Goal: Task Accomplishment & Management: Use online tool/utility

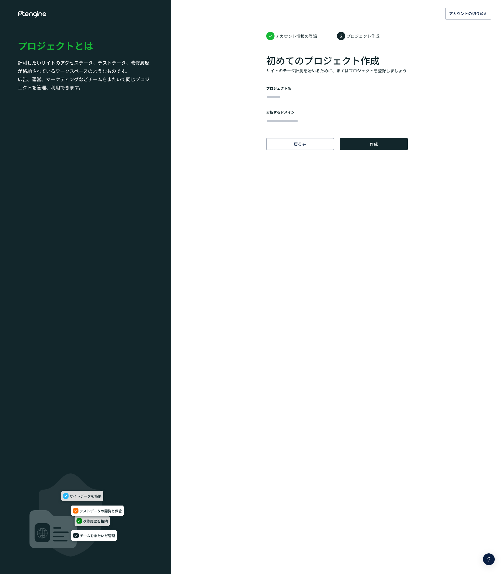
click at [287, 96] on input "text" at bounding box center [338, 97] width 142 height 8
type input "******"
click at [283, 120] on input "text" at bounding box center [338, 121] width 142 height 8
paste input "**********"
type input "**********"
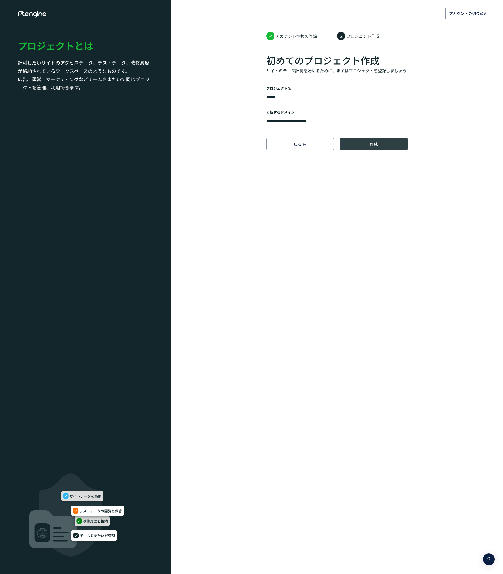
click at [365, 145] on button "作成" at bounding box center [374, 144] width 68 height 12
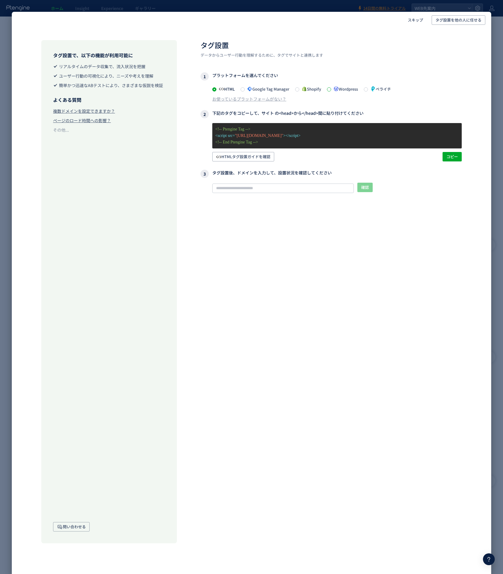
click at [330, 91] on span at bounding box center [329, 89] width 4 height 4
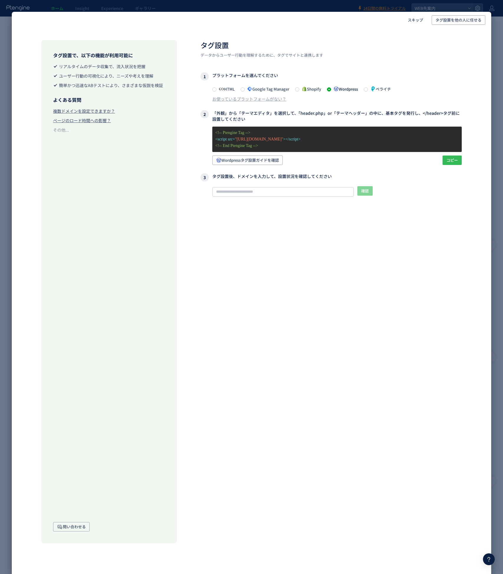
click at [447, 163] on span "コピー" at bounding box center [453, 159] width 12 height 9
click at [275, 161] on span "Wordpressタグ設置ガイドを確認" at bounding box center [247, 159] width 63 height 9
click at [321, 194] on input "text" at bounding box center [283, 191] width 142 height 9
paste input "**********"
click at [278, 193] on input "**********" at bounding box center [283, 191] width 142 height 9
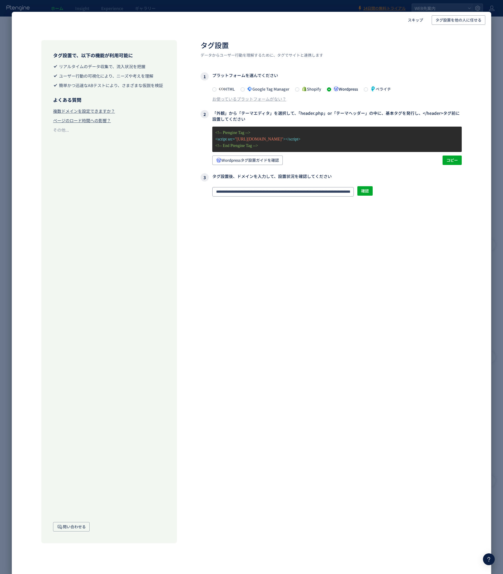
paste input "text"
type input "**********"
click at [366, 193] on span "確認" at bounding box center [365, 190] width 8 height 9
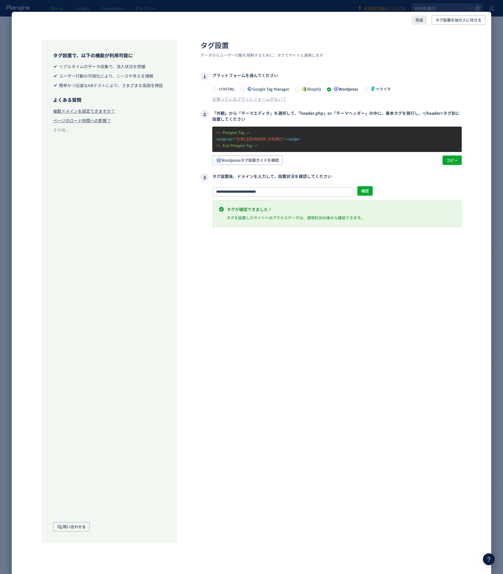
click at [422, 19] on span "完成" at bounding box center [420, 19] width 8 height 9
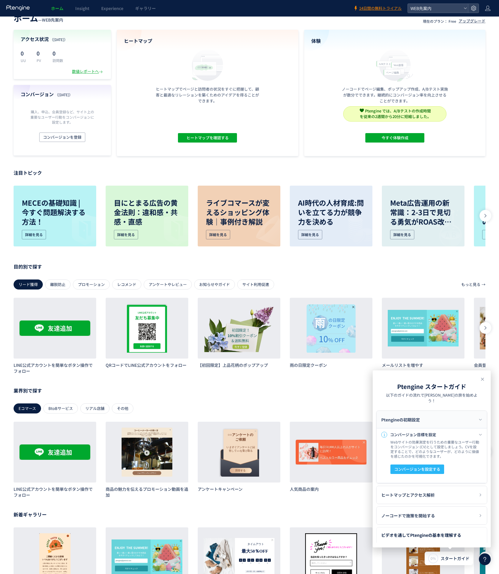
scroll to position [53, 0]
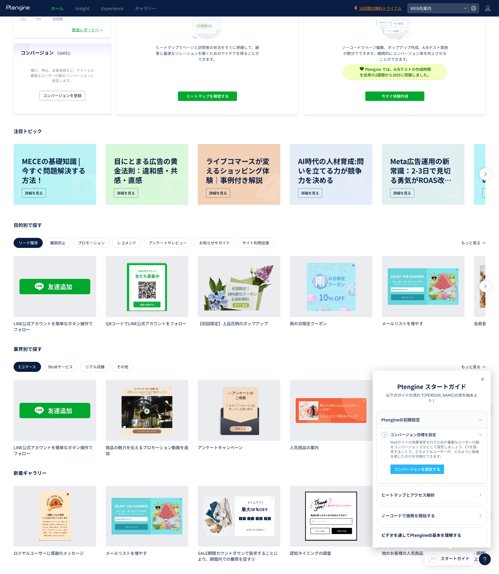
click at [485, 379] on icon at bounding box center [482, 379] width 7 height 7
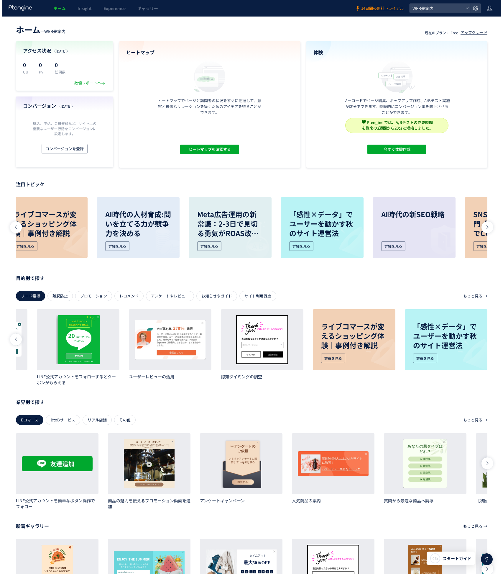
scroll to position [0, 195]
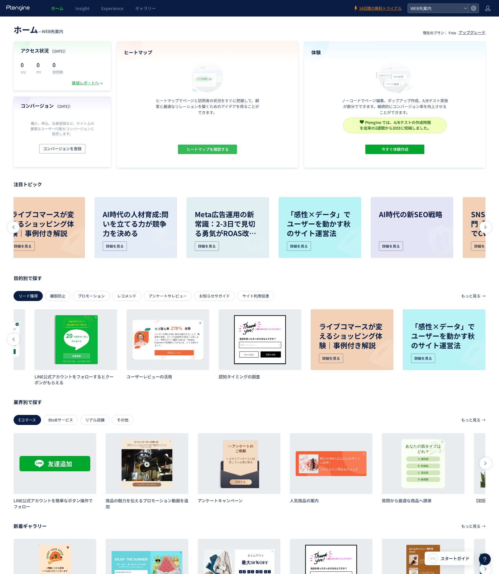
click at [229, 150] on button "ヒートマップを確認する" at bounding box center [207, 149] width 59 height 9
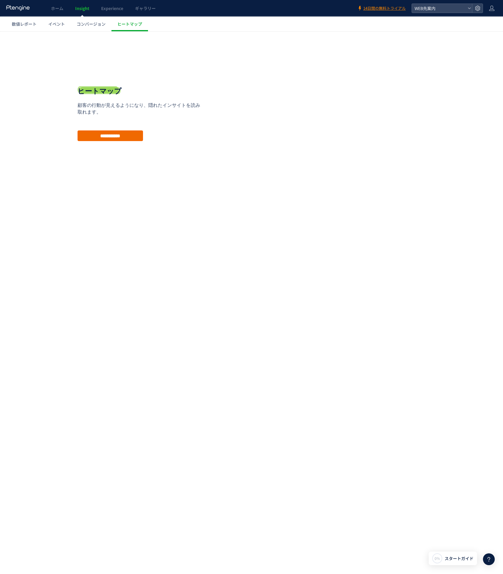
click at [132, 138] on input "**********" at bounding box center [110, 135] width 65 height 11
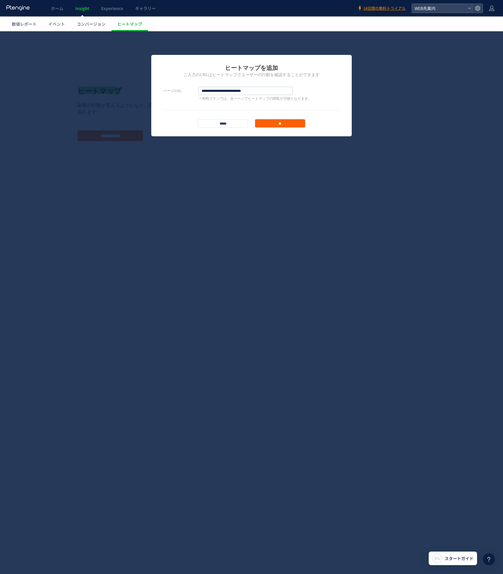
click at [279, 126] on input "**" at bounding box center [280, 123] width 50 height 8
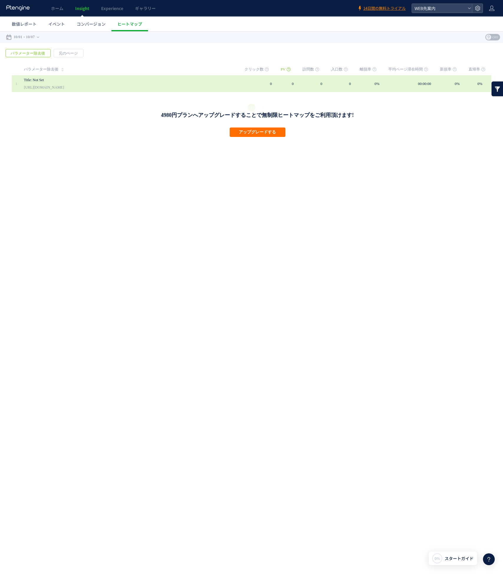
click at [52, 82] on link "Title: Not Set" at bounding box center [124, 79] width 201 height 7
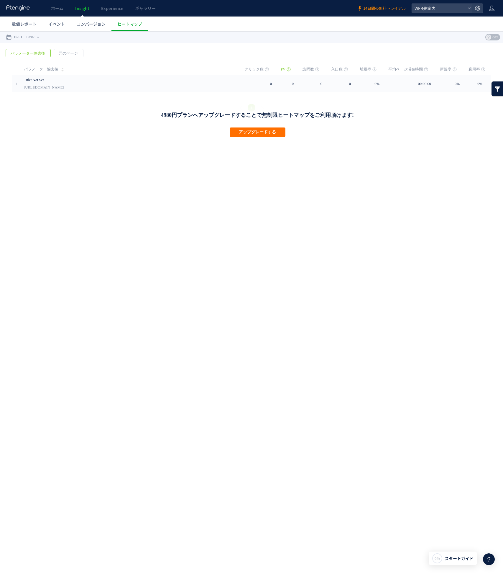
click at [498, 91] on link at bounding box center [498, 88] width 12 height 15
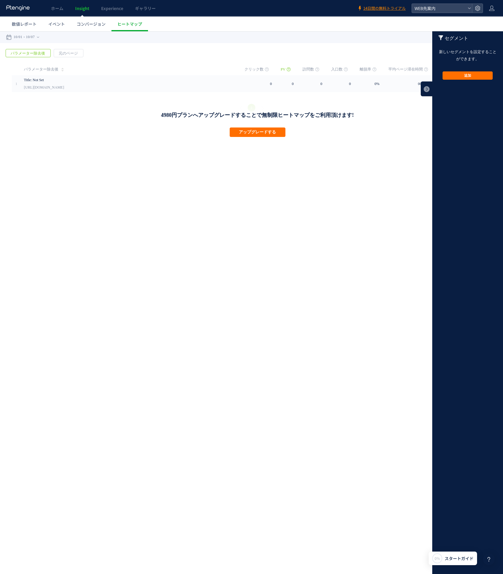
drag, startPoint x: 391, startPoint y: 129, endPoint x: 376, endPoint y: 132, distance: 15.5
click at [391, 121] on div "4980円プランへアップグレードすることで無制限ヒートマップをご利用頂けます! アップグレードする" at bounding box center [257, 106] width 491 height 29
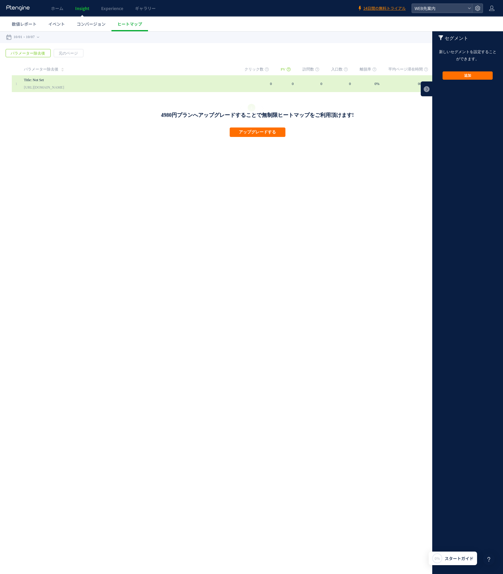
click at [72, 76] on link "Title: Not Set" at bounding box center [124, 79] width 201 height 7
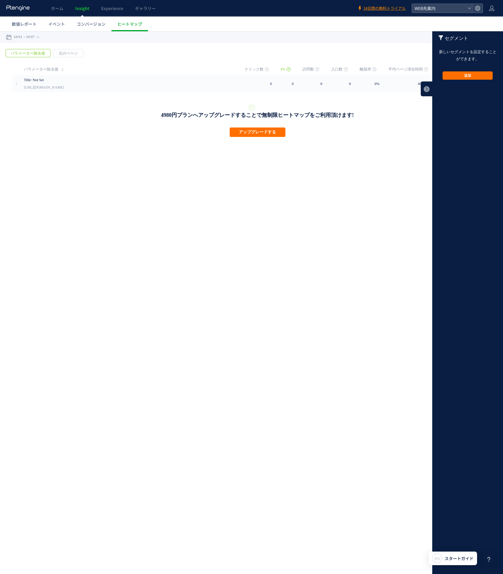
click at [149, 68] on td "パラメーター除去後" at bounding box center [128, 69] width 215 height 12
drag, startPoint x: 399, startPoint y: 270, endPoint x: 399, endPoint y: 267, distance: 3.9
click at [399, 137] on html ".cls-1 { fill-rule: evenodd; } .cls-1 { fill: #ececec; } .cls-2 { fill: #929292…" at bounding box center [251, 84] width 503 height 106
click at [424, 86] on link at bounding box center [427, 88] width 12 height 15
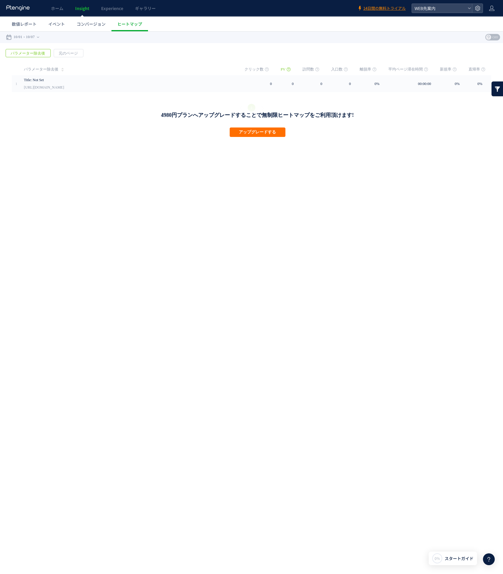
click at [497, 36] on span "OFF" at bounding box center [495, 37] width 9 height 6
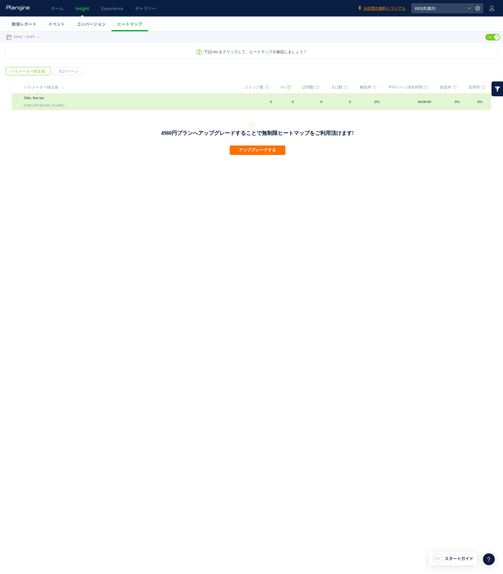
click at [96, 108] on div "Title: Not Set https://web-navigator.store" at bounding box center [130, 101] width 212 height 17
click at [37, 96] on link "Title: Not Set" at bounding box center [124, 97] width 201 height 7
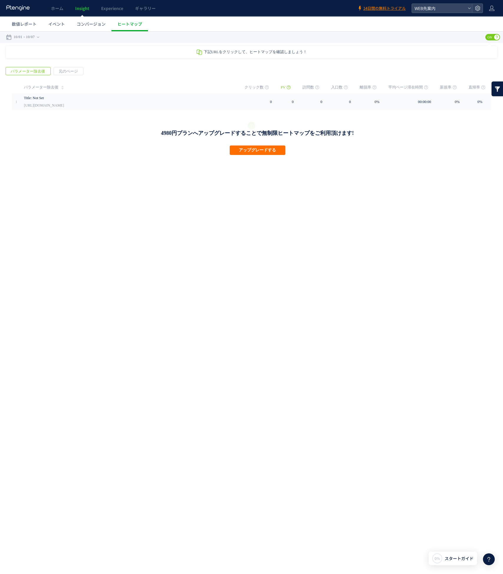
click at [32, 74] on span "パラメーター除去後" at bounding box center [28, 71] width 44 height 8
click at [30, 27] on link "数値レポート" at bounding box center [24, 24] width 37 height 15
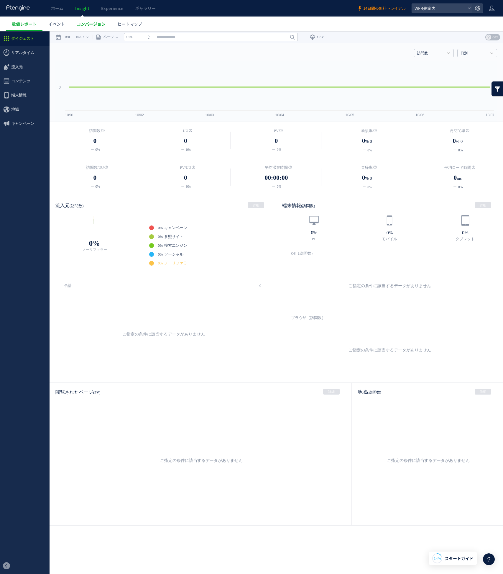
drag, startPoint x: 53, startPoint y: 22, endPoint x: 73, endPoint y: 24, distance: 20.5
click at [53, 23] on span "イベント" at bounding box center [56, 24] width 17 height 6
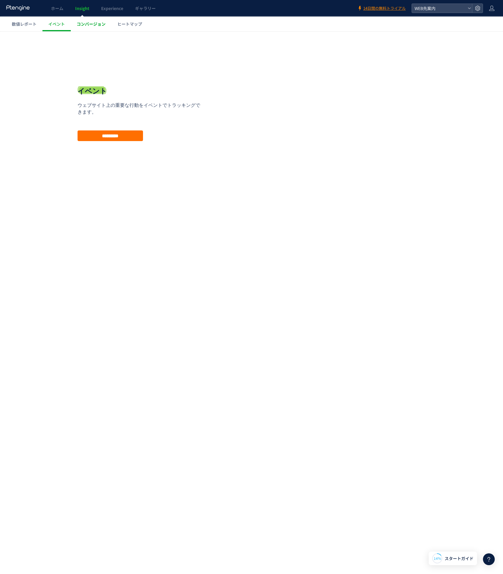
click at [88, 24] on span "コンバージョン" at bounding box center [91, 24] width 29 height 6
click at [129, 21] on span "ヒートマップ" at bounding box center [129, 24] width 25 height 6
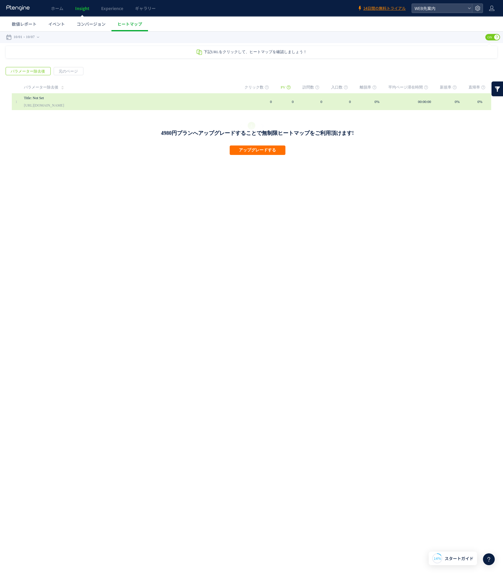
click at [172, 103] on div "Title: Not Set https://web-navigator.store" at bounding box center [130, 101] width 212 height 17
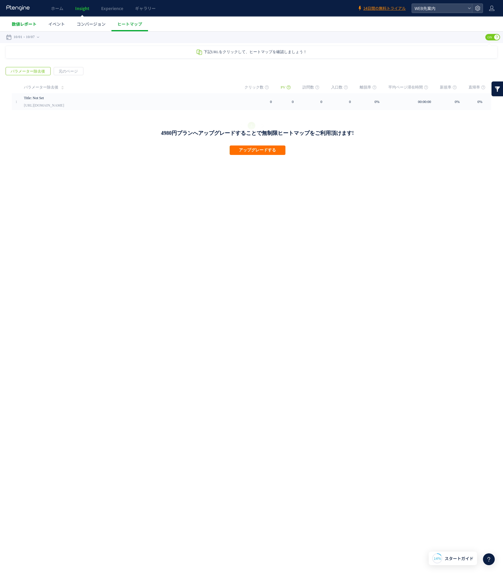
click at [32, 24] on span "数値レポート" at bounding box center [24, 24] width 25 height 6
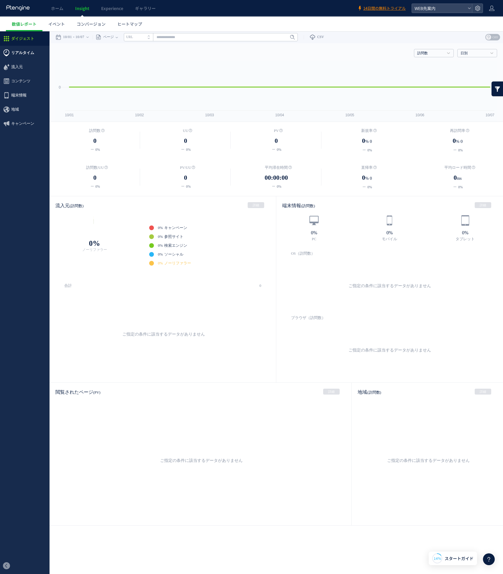
click at [23, 57] on span "リアルタイム" at bounding box center [22, 53] width 23 height 14
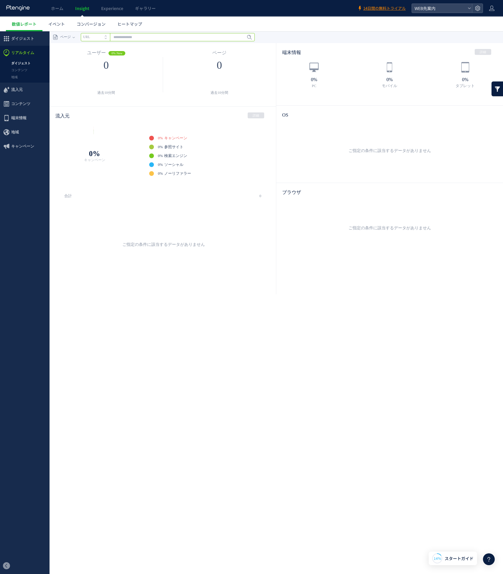
click at [126, 36] on input "text" at bounding box center [168, 37] width 174 height 8
click at [27, 78] on link "地域" at bounding box center [25, 77] width 50 height 7
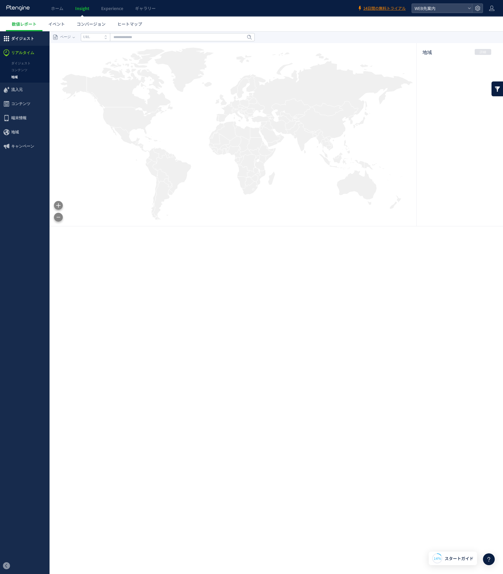
drag, startPoint x: 24, startPoint y: 40, endPoint x: 27, endPoint y: 40, distance: 3.0
click at [24, 40] on span "ダイジェスト" at bounding box center [22, 39] width 23 height 14
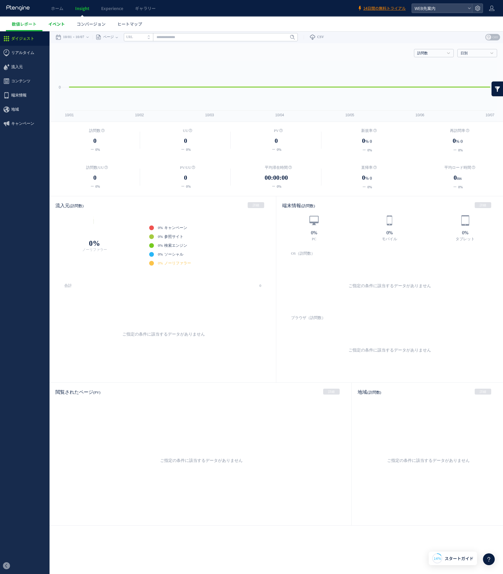
click at [57, 23] on span "イベント" at bounding box center [56, 24] width 17 height 6
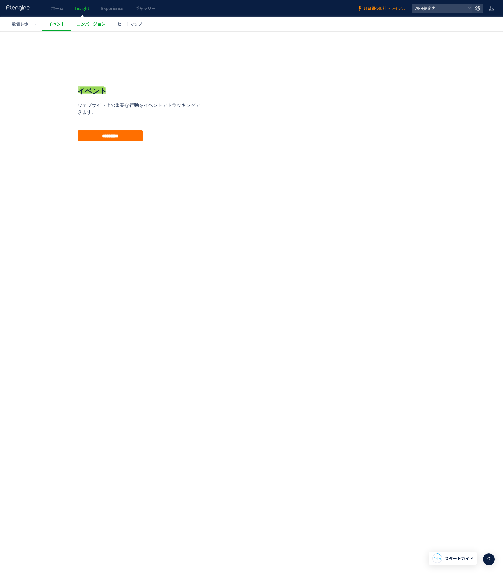
click at [90, 25] on span "コンバージョン" at bounding box center [91, 24] width 29 height 6
click at [131, 27] on link "ヒートマップ" at bounding box center [130, 24] width 37 height 15
